Goal: Information Seeking & Learning: Compare options

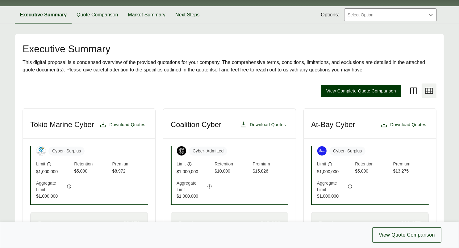
scroll to position [124, 0]
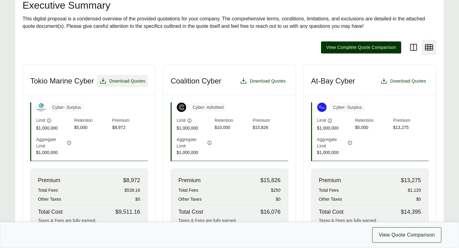
click at [127, 79] on span "Download Quotes" at bounding box center [127, 81] width 36 height 6
click at [263, 81] on span "Download Quotes" at bounding box center [268, 81] width 36 height 6
click at [401, 82] on span "Download Quotes" at bounding box center [408, 81] width 36 height 6
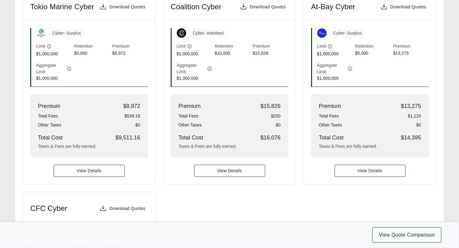
scroll to position [247, 0]
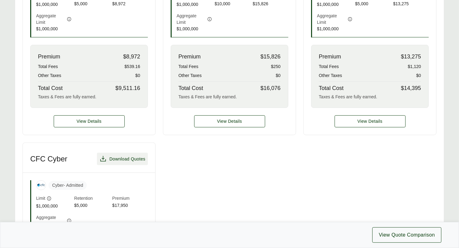
click at [126, 158] on span "Download Quotes" at bounding box center [127, 159] width 36 height 6
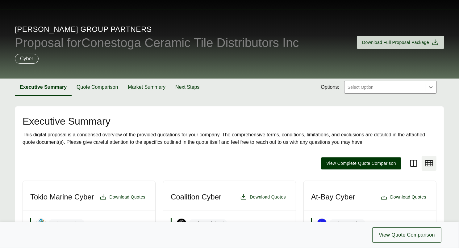
scroll to position [0, 0]
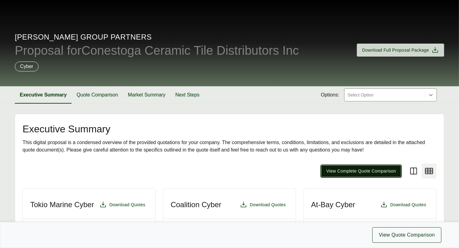
click at [340, 170] on span "View Complete Quote Comparison" at bounding box center [361, 171] width 70 height 6
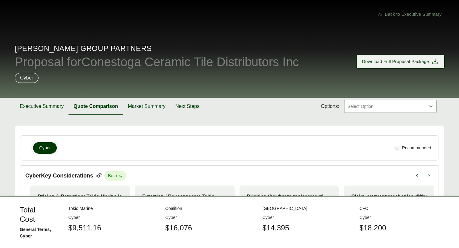
click at [370, 63] on span "Download Full Proposal Package" at bounding box center [395, 61] width 67 height 6
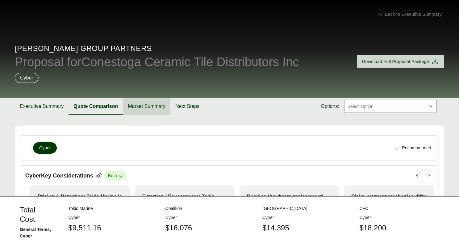
click at [133, 106] on button "Market Summary" at bounding box center [147, 106] width 48 height 17
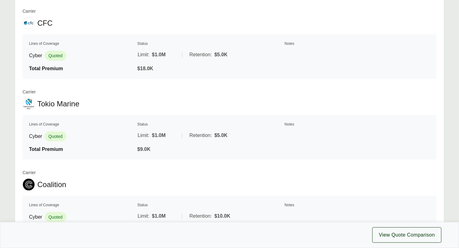
scroll to position [298, 0]
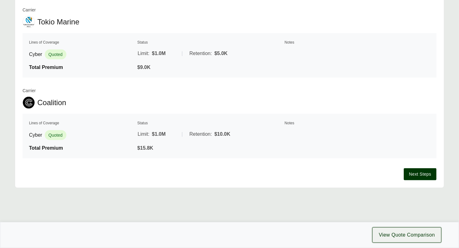
click at [385, 231] on span "View Quote Comparison" at bounding box center [407, 234] width 56 height 7
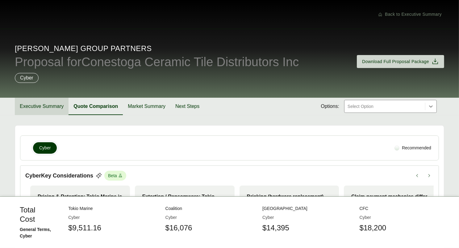
click at [41, 105] on button "Executive Summary" at bounding box center [42, 106] width 54 height 17
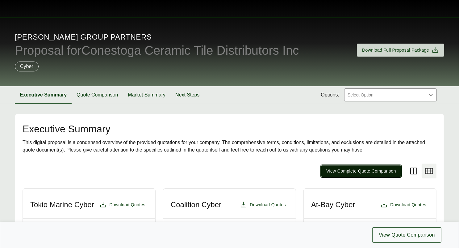
click at [350, 170] on span "View Complete Quote Comparison" at bounding box center [361, 171] width 70 height 6
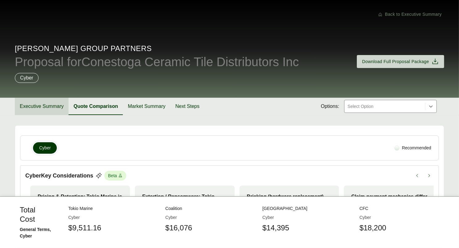
click at [46, 106] on button "Executive Summary" at bounding box center [42, 106] width 54 height 17
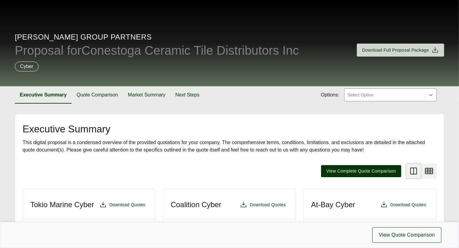
click at [411, 171] on icon at bounding box center [413, 170] width 7 height 7
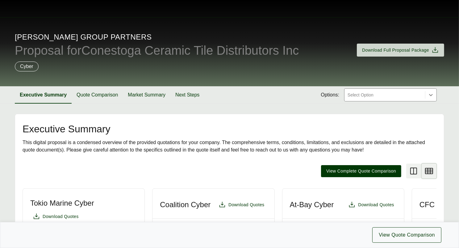
click at [429, 169] on icon at bounding box center [429, 171] width 10 height 10
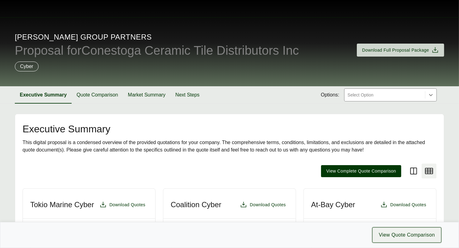
click at [388, 232] on span "View Quote Comparison" at bounding box center [407, 234] width 56 height 7
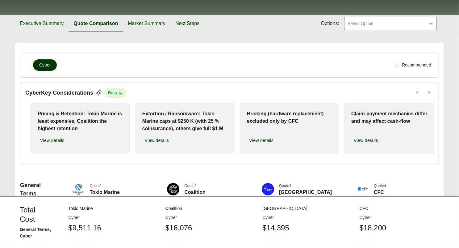
scroll to position [93, 0]
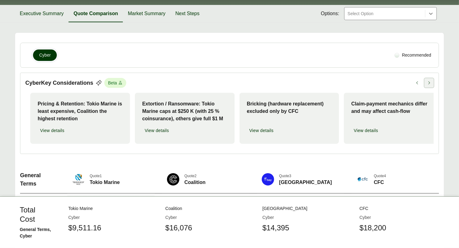
click at [430, 82] on icon at bounding box center [429, 83] width 4 height 4
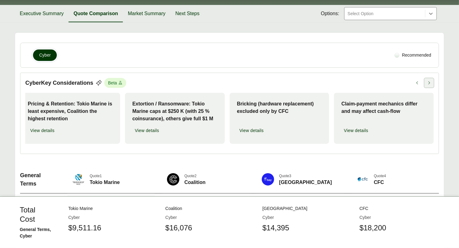
click at [430, 82] on icon at bounding box center [429, 83] width 4 height 4
click at [419, 82] on icon at bounding box center [417, 83] width 4 height 4
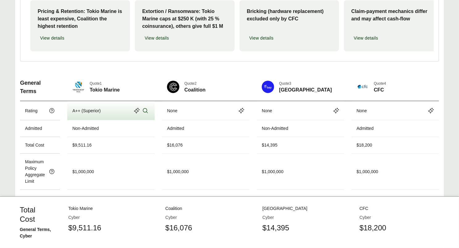
scroll to position [85, 0]
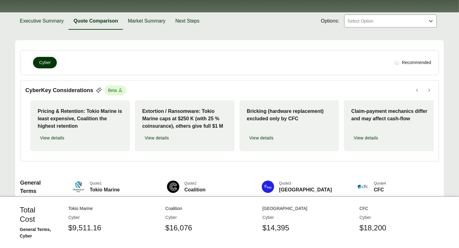
click at [431, 19] on icon at bounding box center [431, 21] width 6 height 6
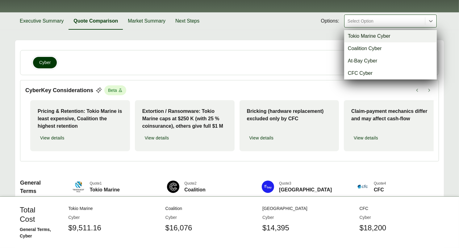
click at [281, 28] on div "Executive Summary Quote Comparison Market Summary Next Steps Options: option To…" at bounding box center [230, 20] width 430 height 17
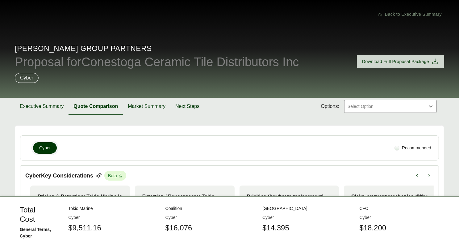
scroll to position [31, 0]
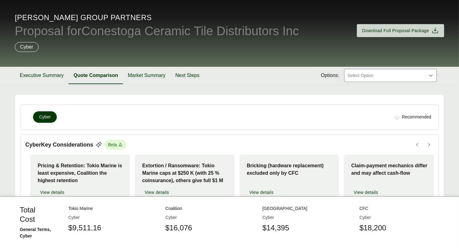
click at [44, 118] on span "Cyber" at bounding box center [44, 117] width 11 height 6
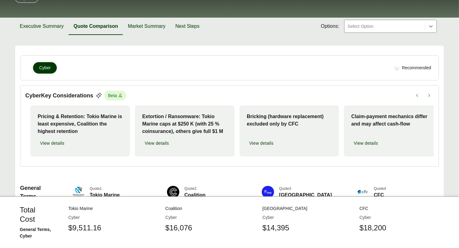
scroll to position [93, 0]
